Goal: Information Seeking & Learning: Learn about a topic

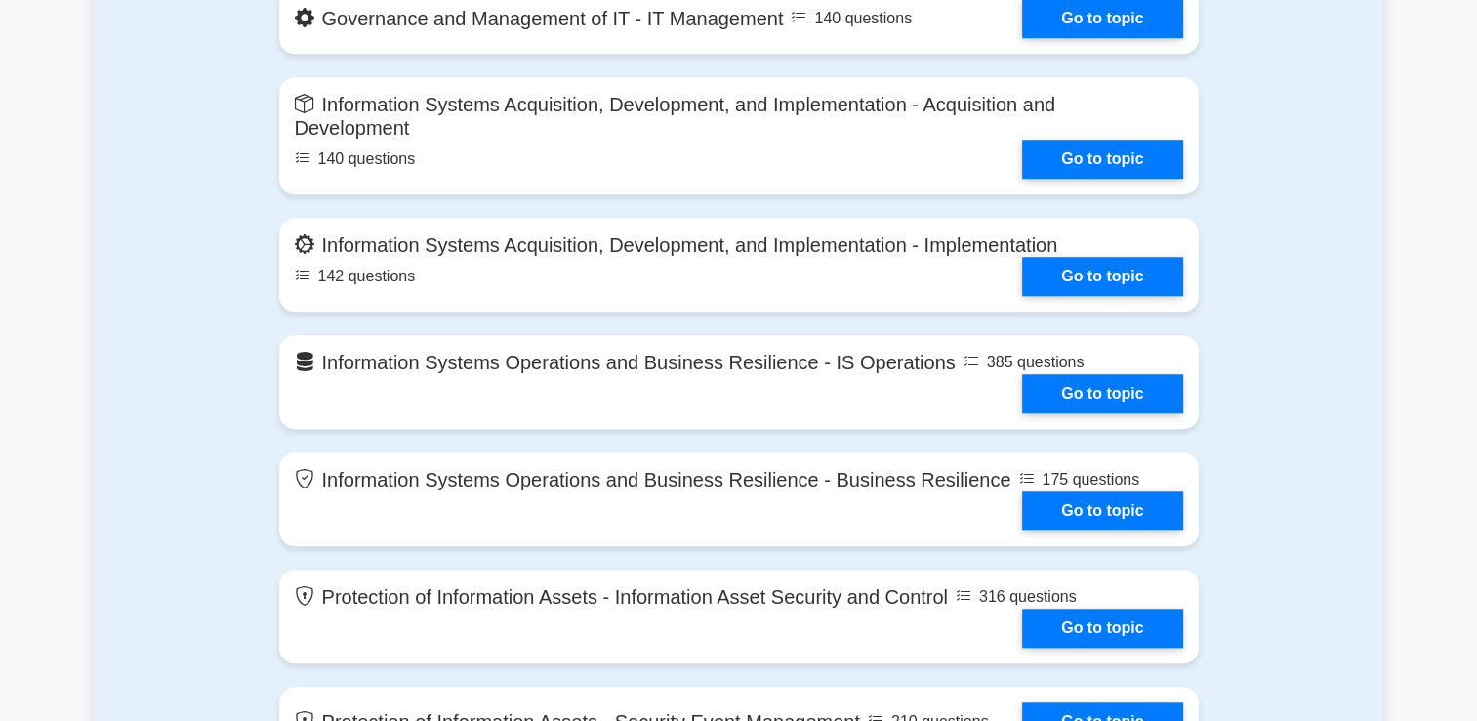
scroll to position [1462, 0]
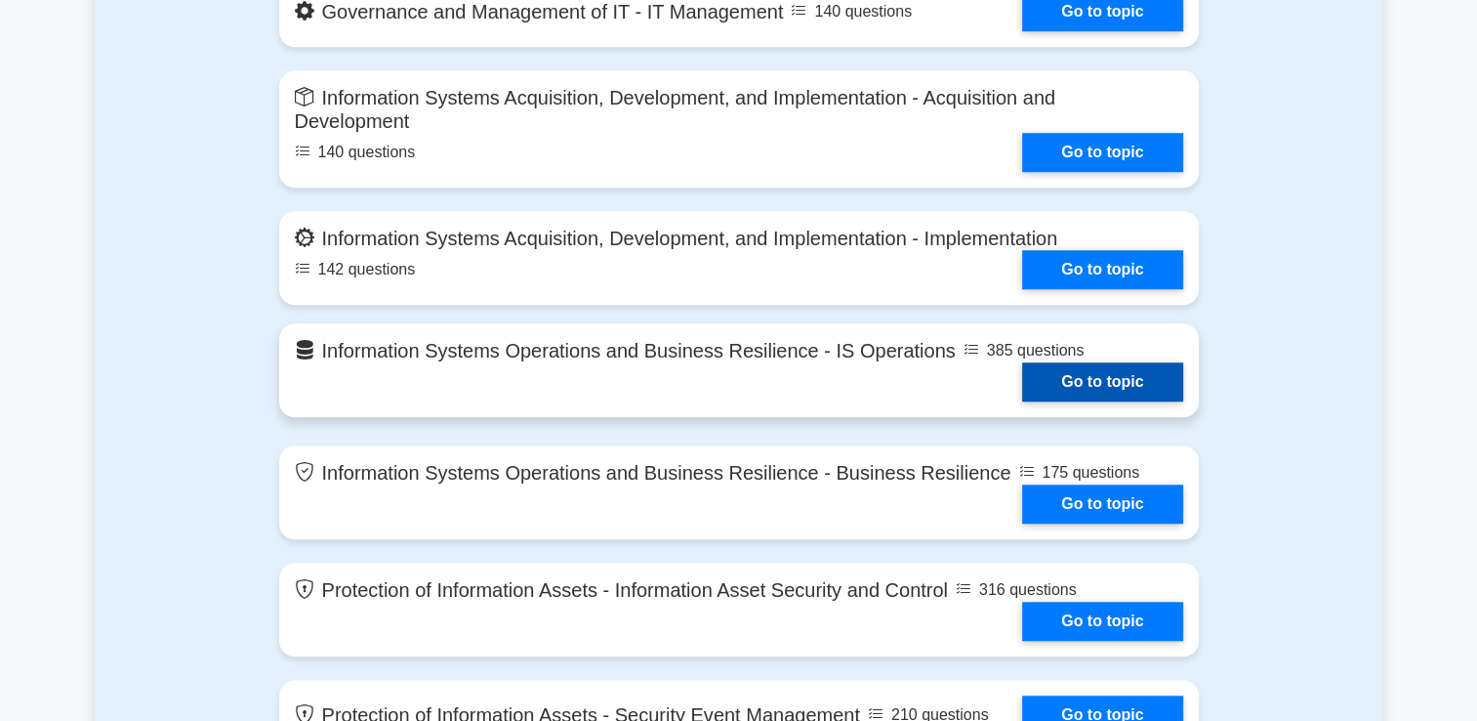
click at [1082, 392] on link "Go to topic" at bounding box center [1102, 381] width 160 height 39
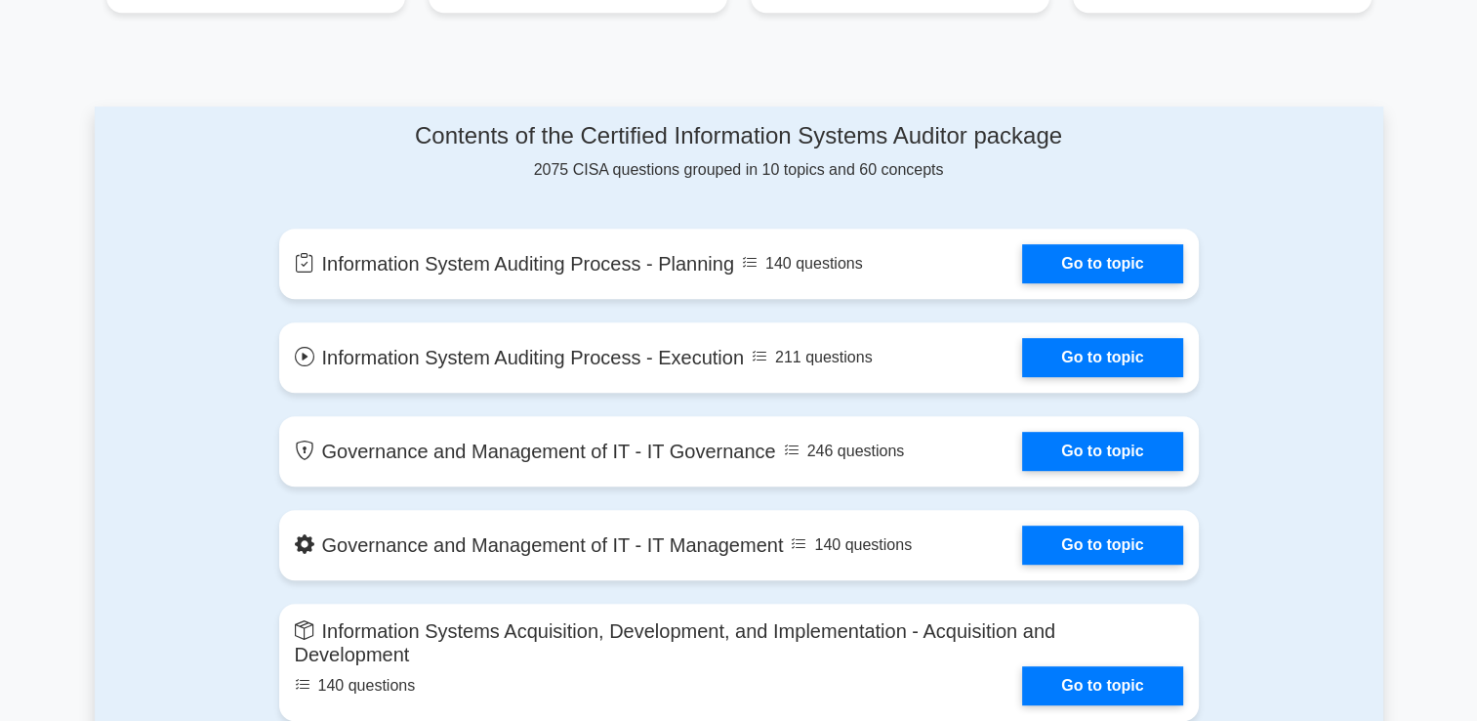
scroll to position [915, 0]
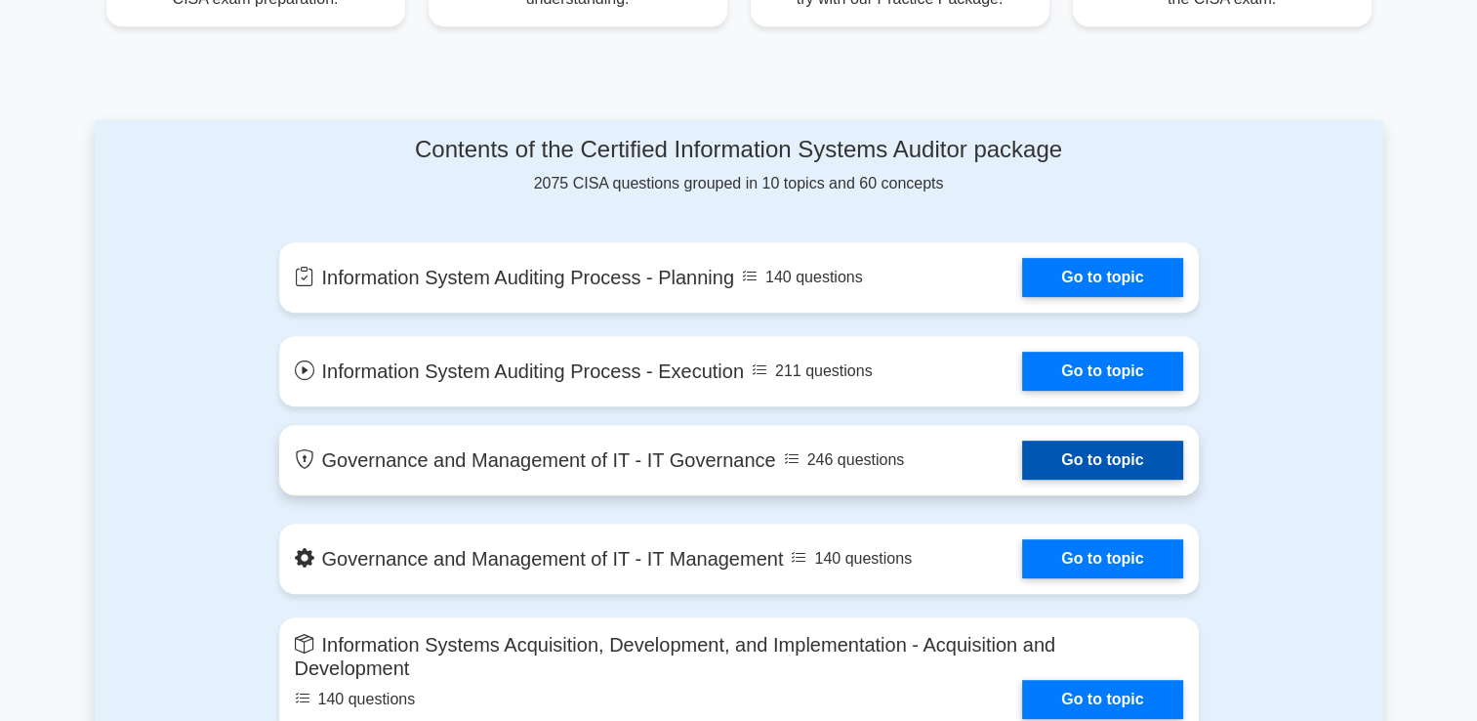
click at [1094, 472] on link "Go to topic" at bounding box center [1102, 459] width 160 height 39
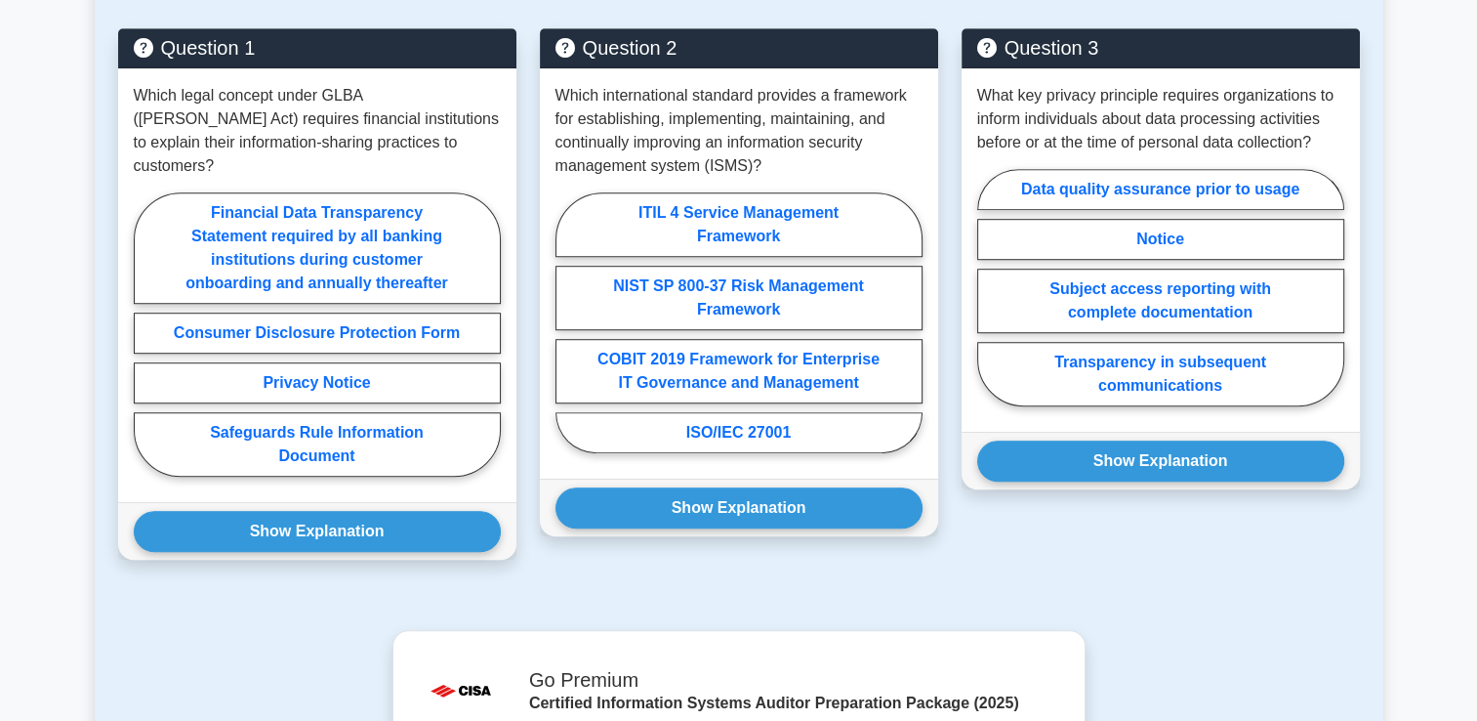
scroll to position [1132, 0]
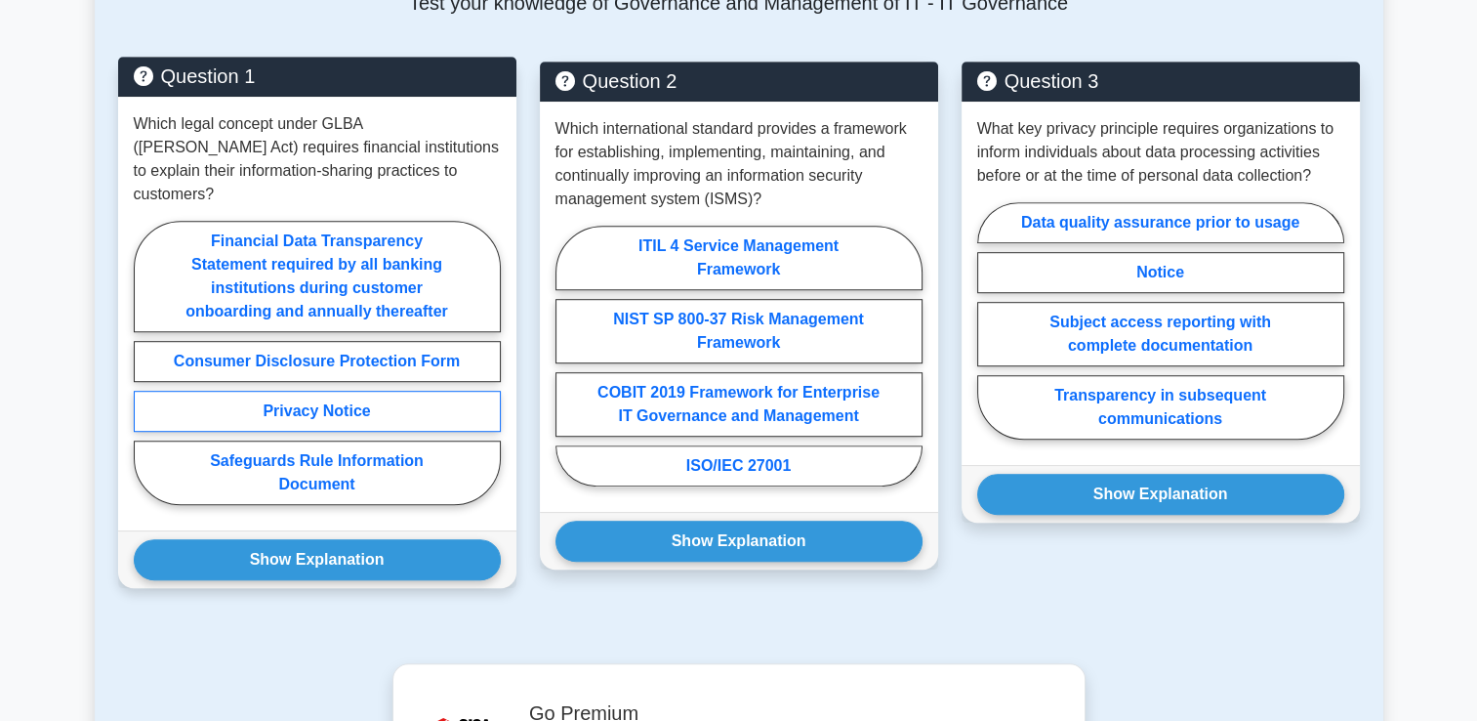
click at [335, 392] on label "Privacy Notice" at bounding box center [317, 411] width 367 height 41
click at [146, 375] on input "Privacy Notice" at bounding box center [140, 368] width 13 height 13
radio input "true"
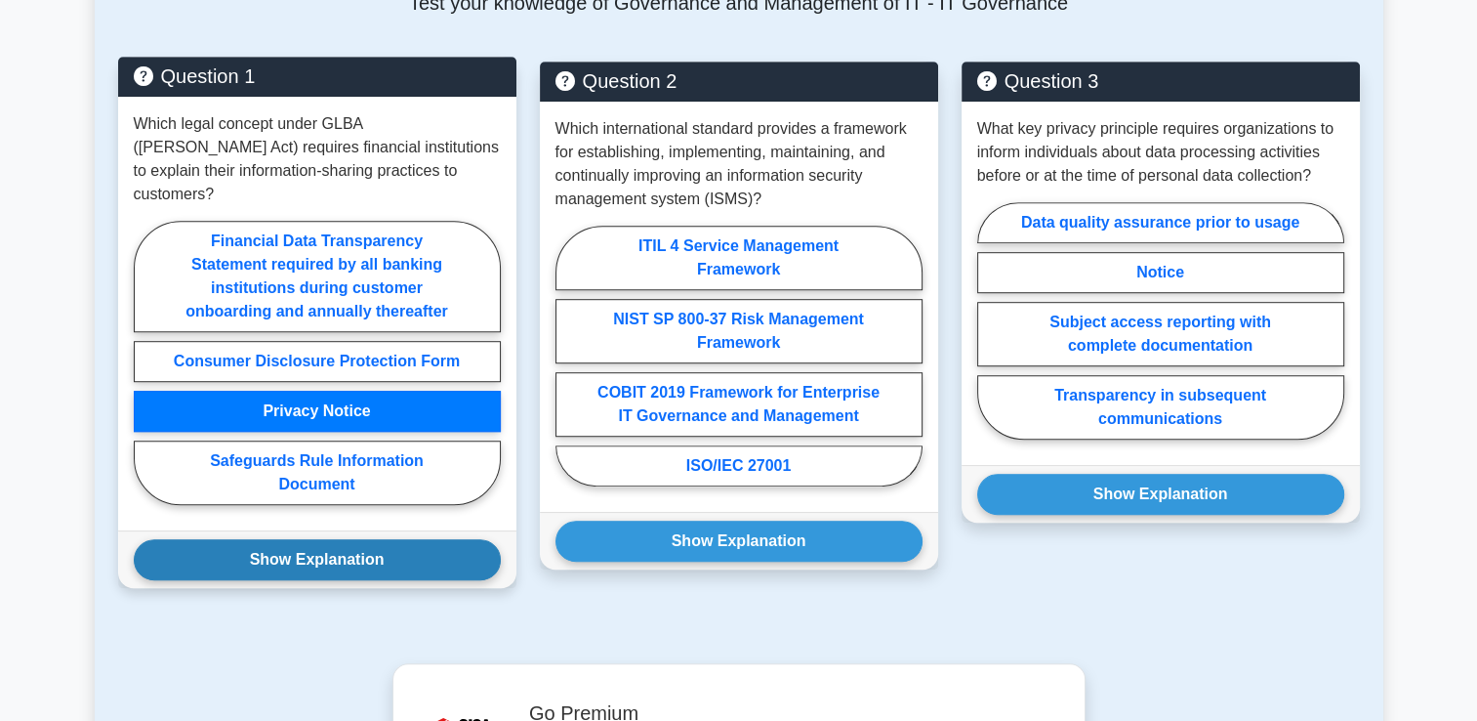
click at [319, 539] on button "Show Explanation" at bounding box center [317, 559] width 367 height 41
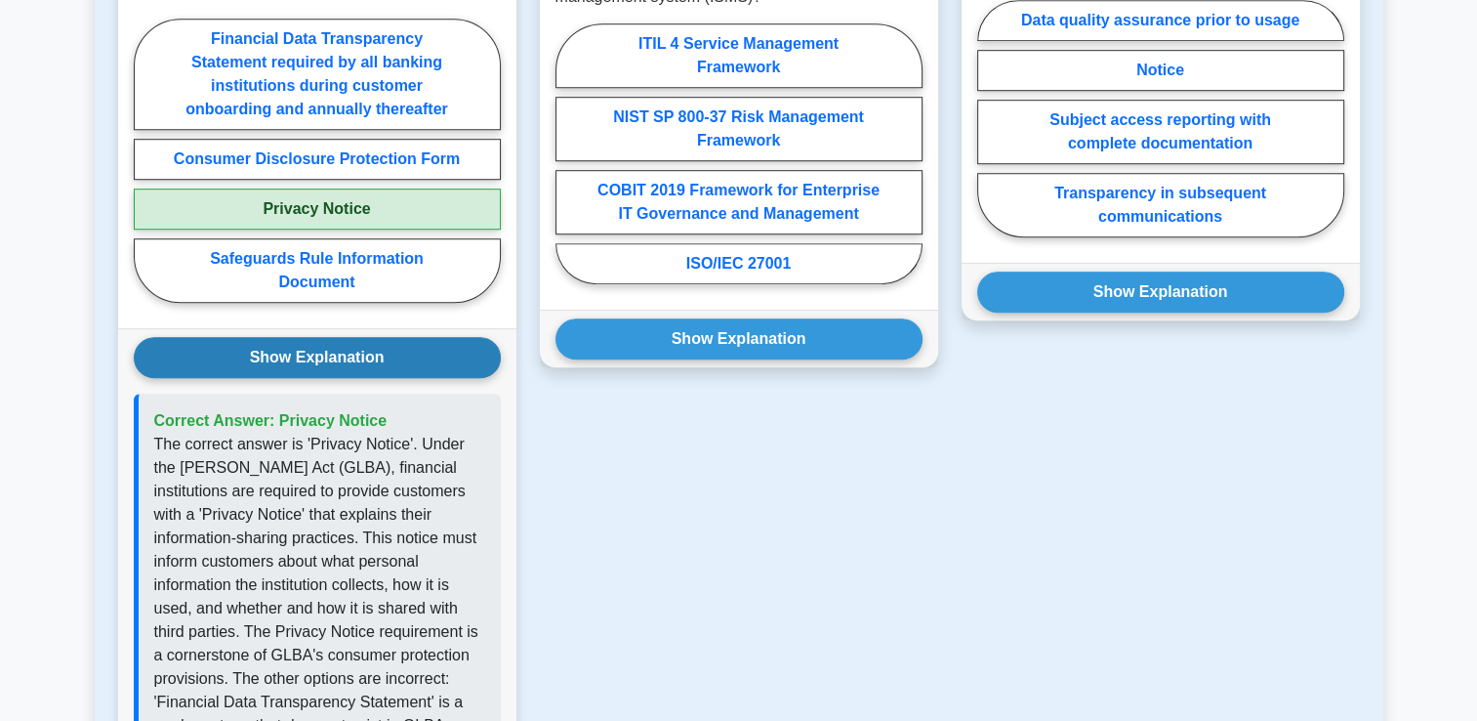
scroll to position [1351, 0]
